Goal: Use online tool/utility: Utilize a website feature to perform a specific function

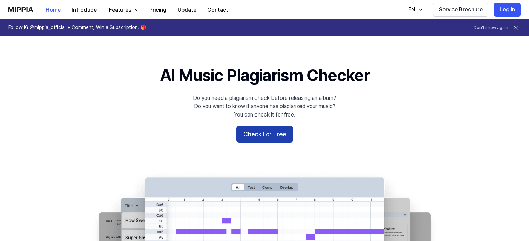
click at [274, 137] on button "Check For Free" at bounding box center [265, 134] width 56 height 17
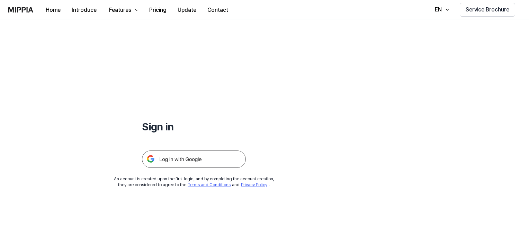
click at [194, 162] on img at bounding box center [194, 158] width 104 height 17
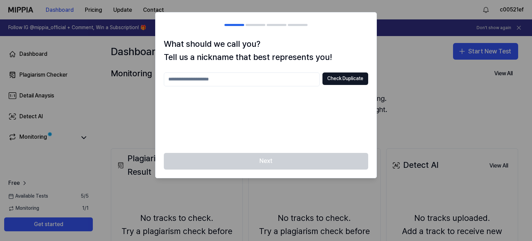
click at [271, 80] on input "text" at bounding box center [242, 79] width 156 height 14
click at [273, 82] on input "text" at bounding box center [242, 79] width 156 height 14
type input "********"
click at [338, 77] on button "Check Duplicate" at bounding box center [345, 78] width 46 height 12
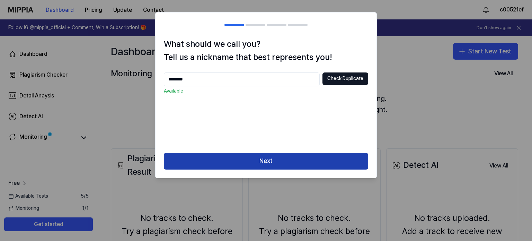
click at [286, 163] on button "Next" at bounding box center [266, 161] width 204 height 17
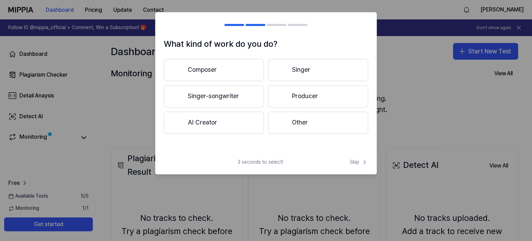
click at [244, 73] on button "Composer" at bounding box center [214, 70] width 100 height 22
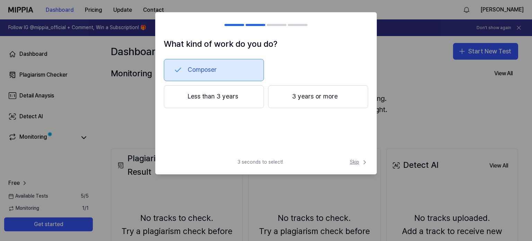
click at [350, 162] on span "Skip" at bounding box center [359, 162] width 18 height 7
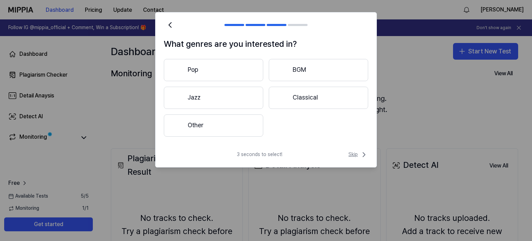
click at [353, 154] on span "Skip" at bounding box center [358, 154] width 20 height 8
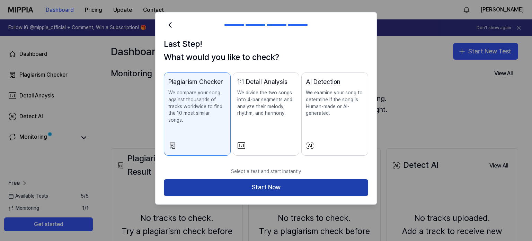
click at [265, 182] on button "Start Now" at bounding box center [266, 187] width 204 height 17
